Goal: Find specific page/section: Find specific page/section

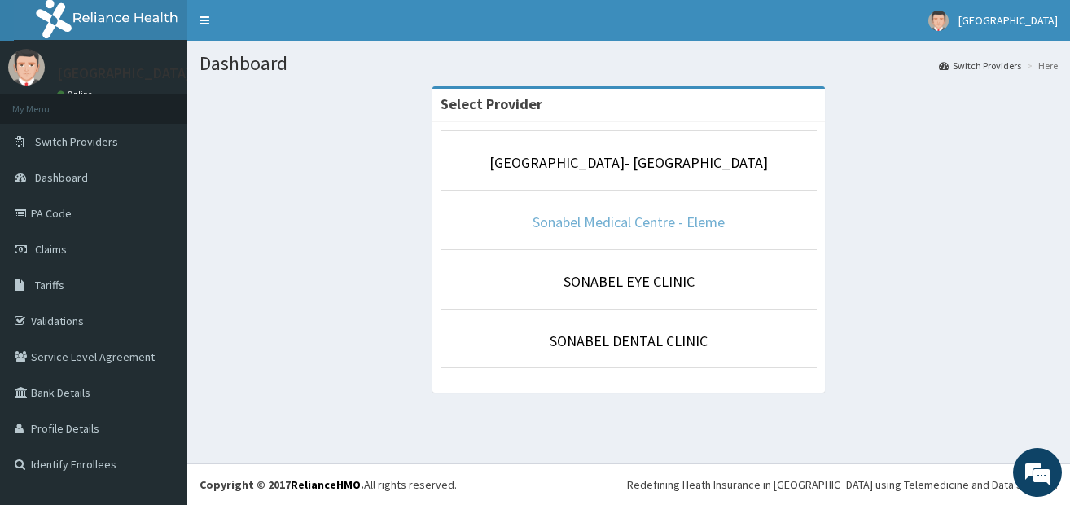
click at [645, 219] on link "Sonabel Medical Centre - Eleme" at bounding box center [628, 221] width 192 height 19
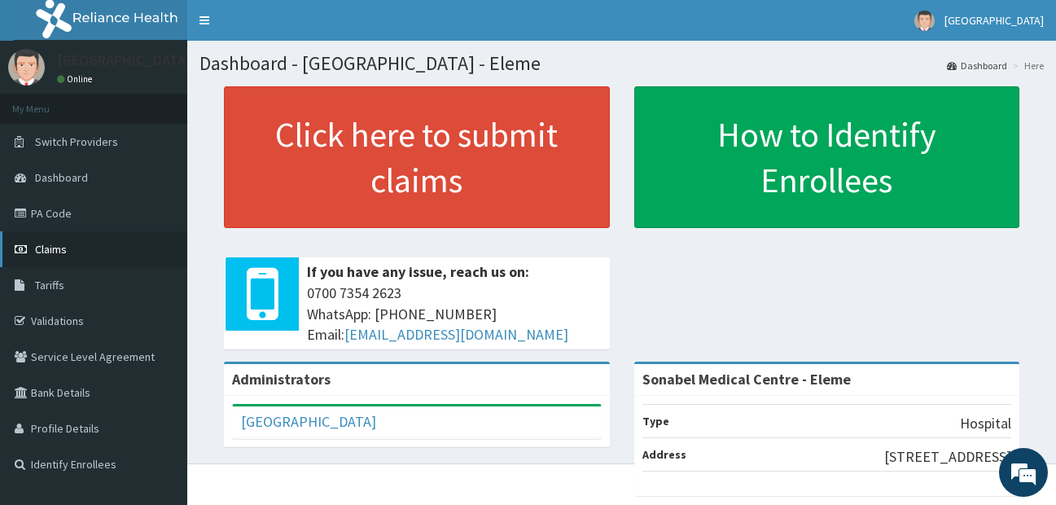
click at [63, 253] on span "Claims" at bounding box center [51, 249] width 32 height 15
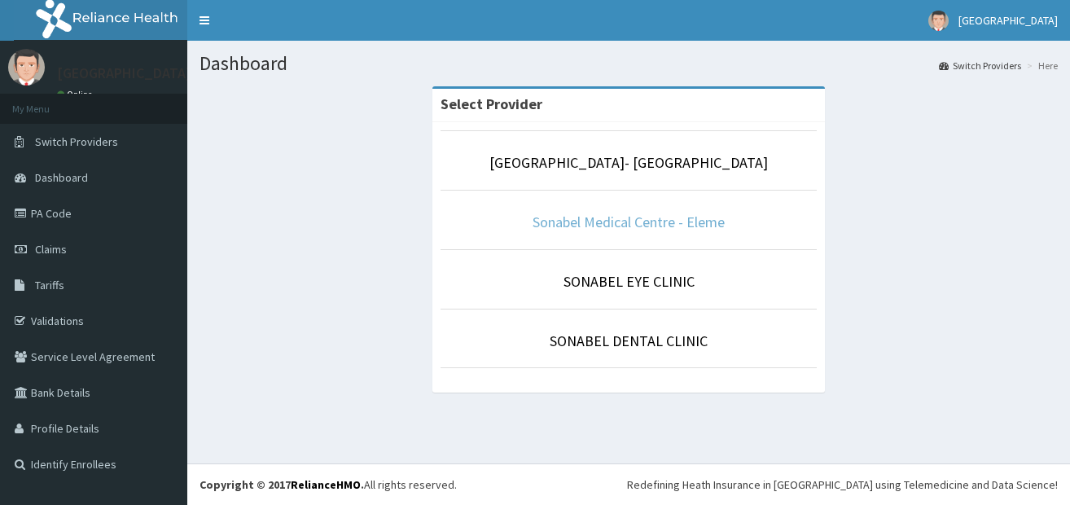
click at [617, 219] on link "Sonabel Medical Centre - Eleme" at bounding box center [628, 221] width 192 height 19
